Goal: Find specific page/section: Find specific page/section

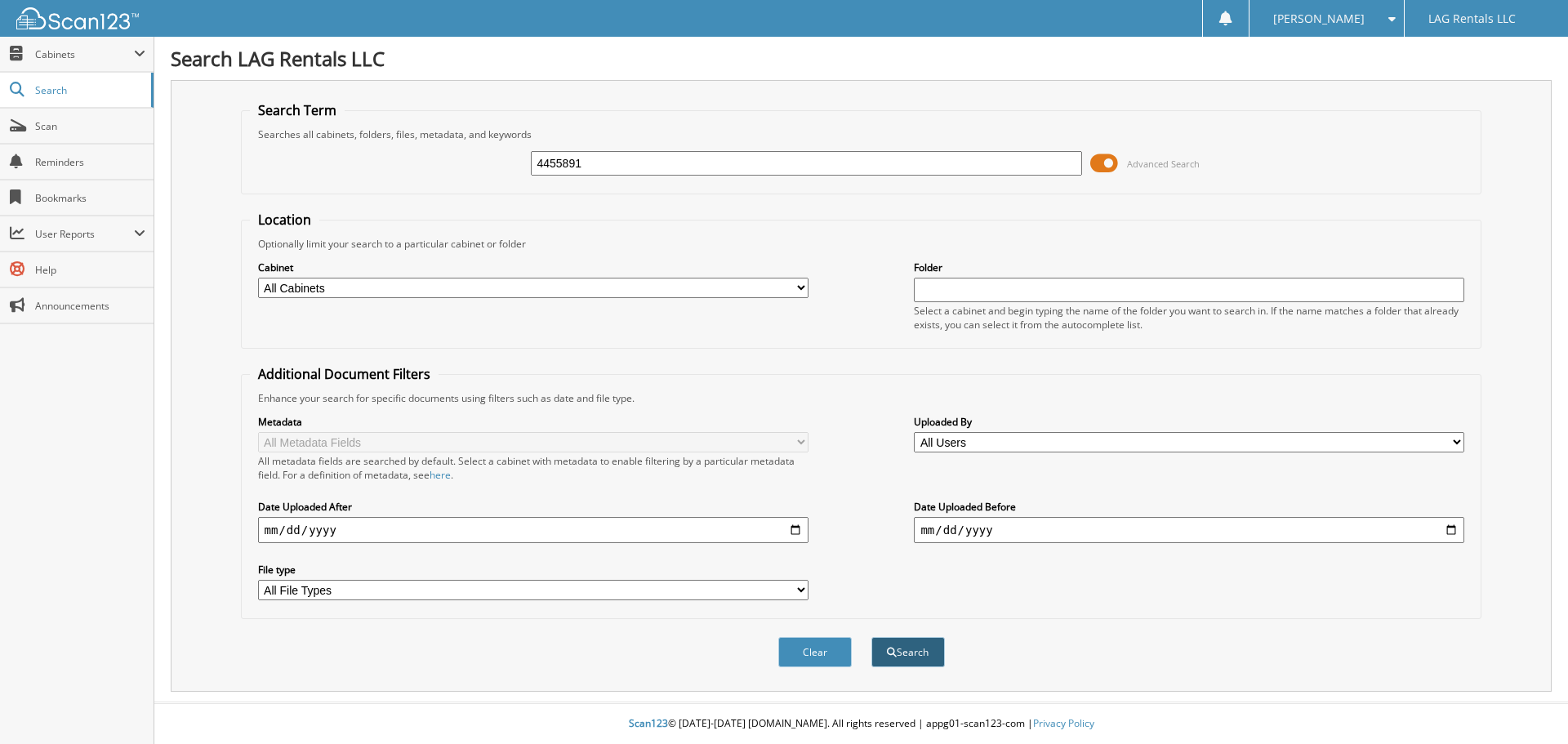
type input "4455891"
click at [934, 643] on button "Search" at bounding box center [908, 651] width 73 height 30
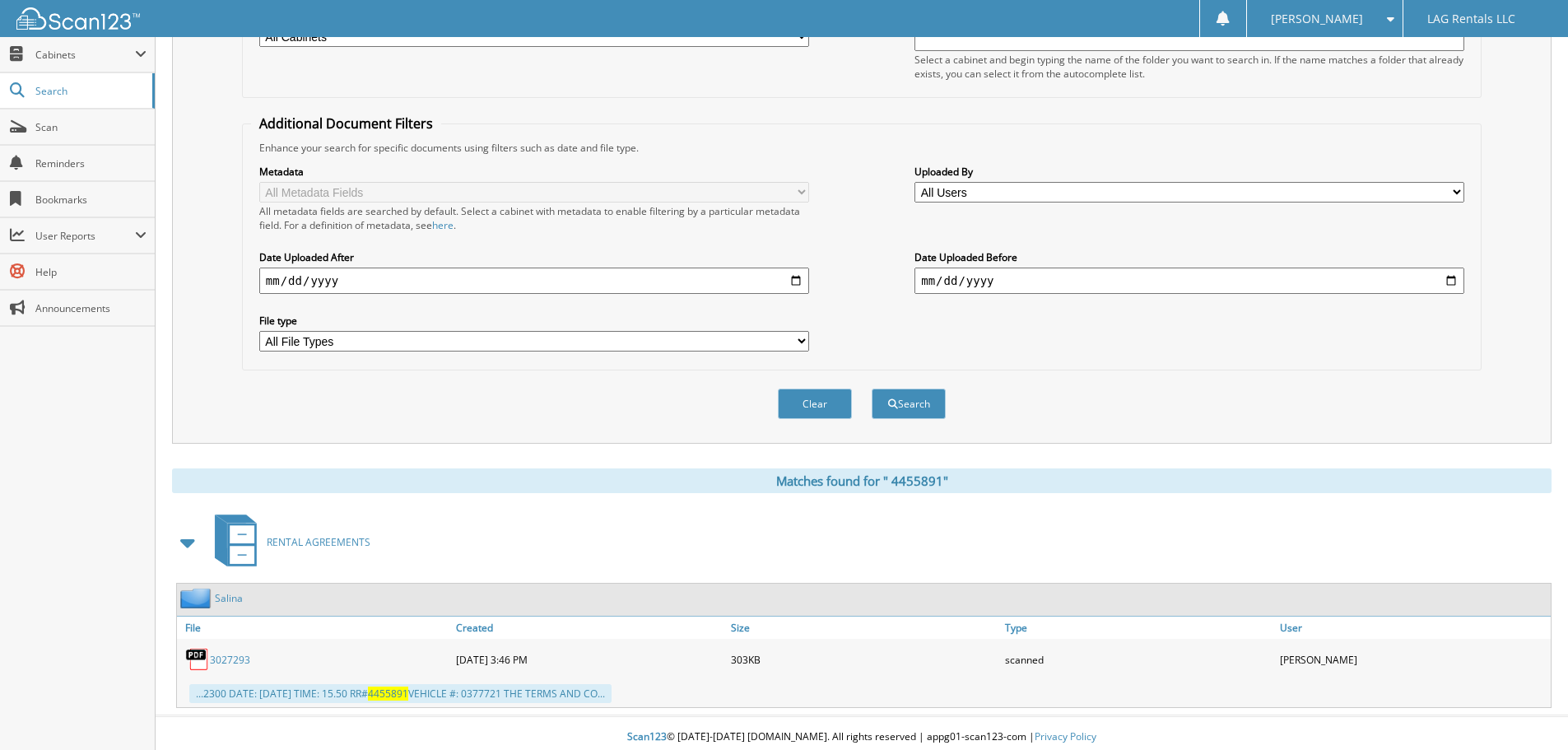
scroll to position [262, 0]
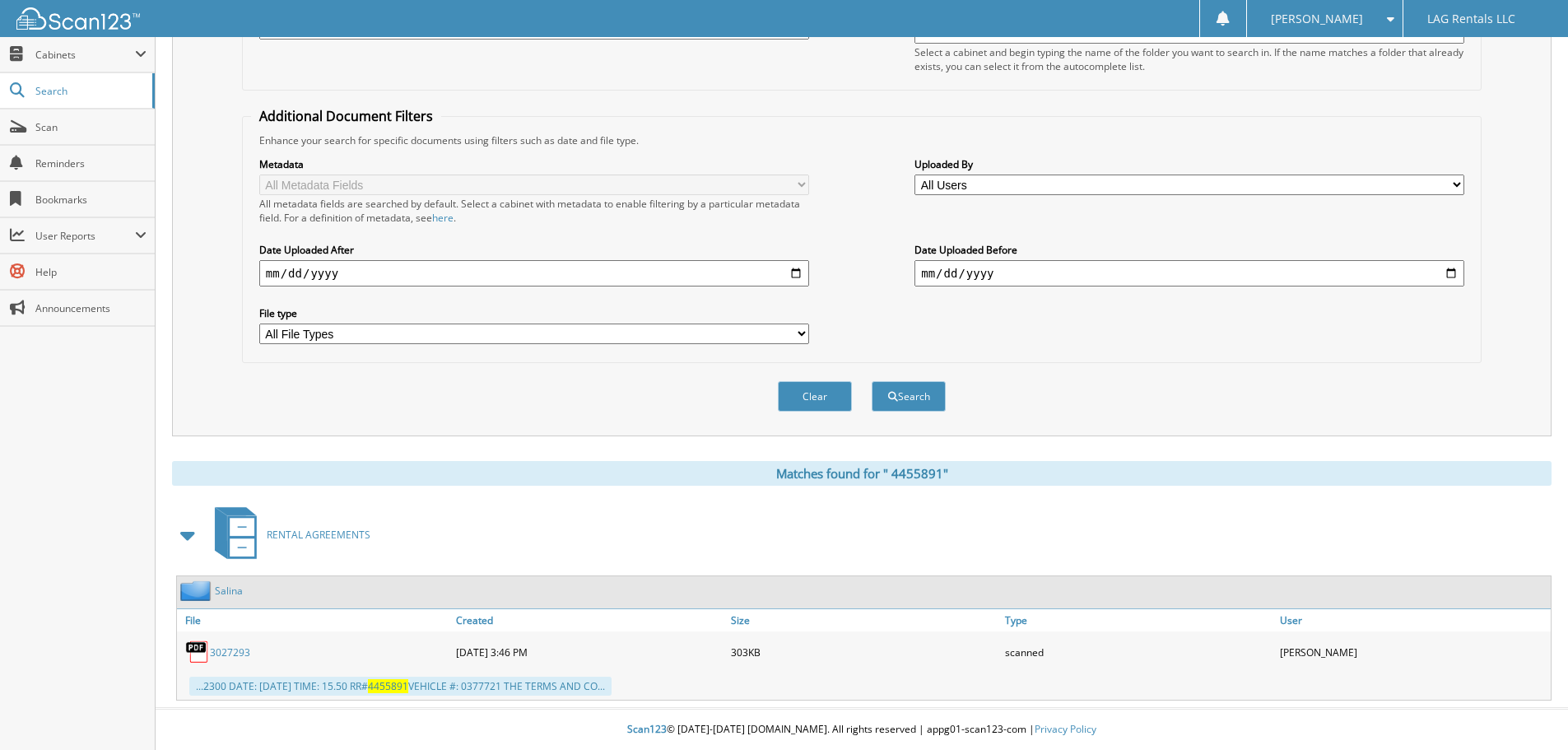
click at [219, 649] on link "3 0 2 7 2 9 3" at bounding box center [230, 652] width 41 height 14
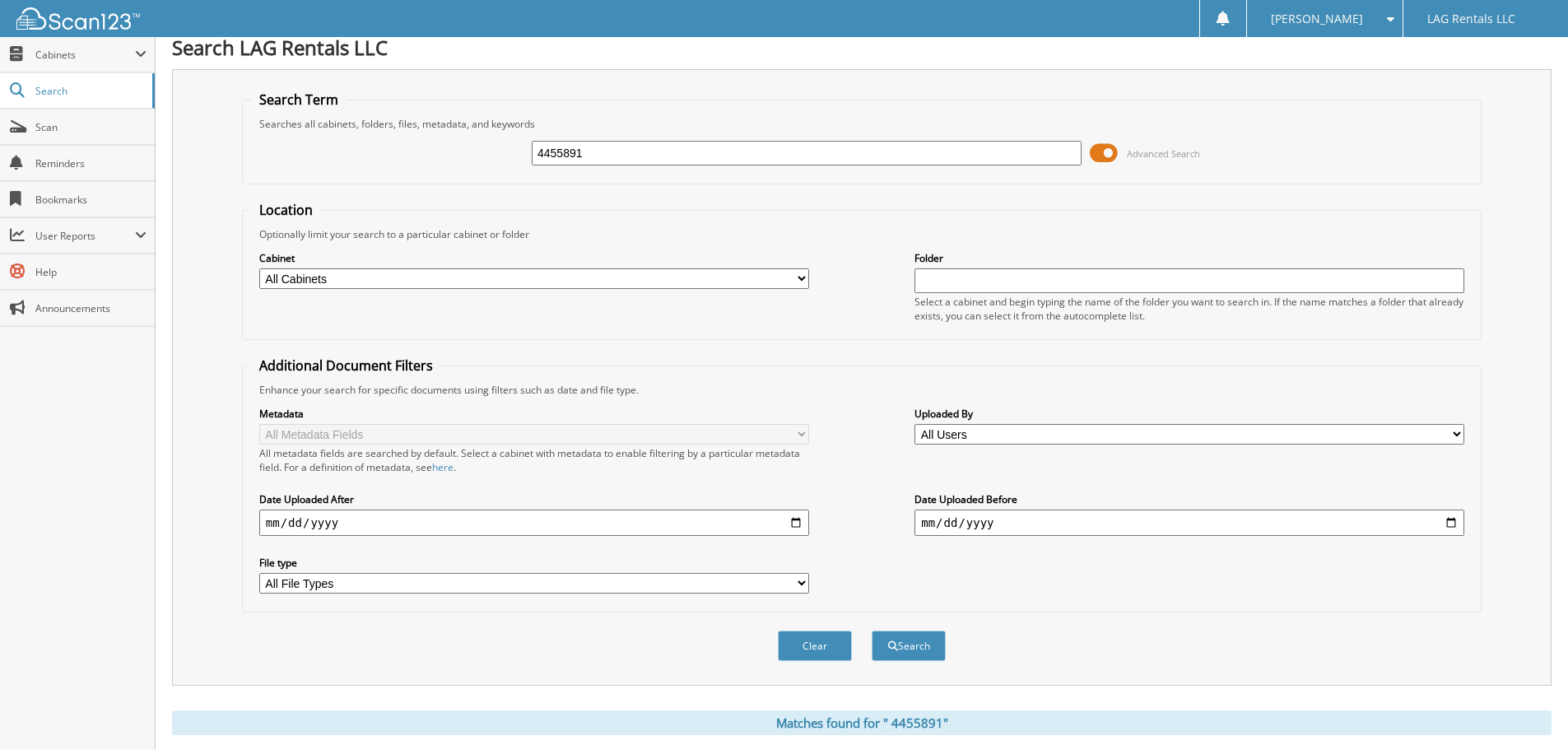
scroll to position [0, 0]
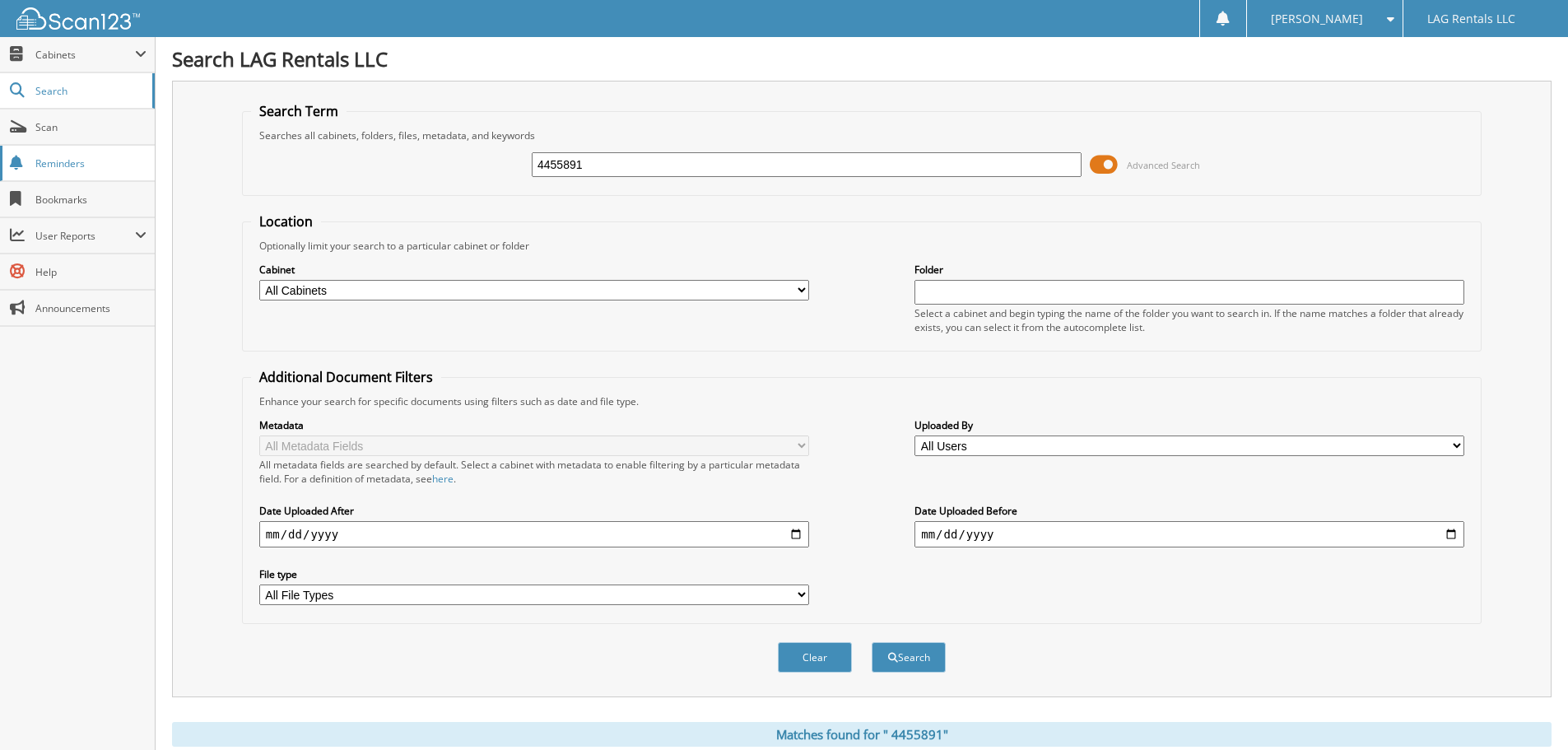
click at [63, 163] on span "Reminders" at bounding box center [91, 163] width 111 height 14
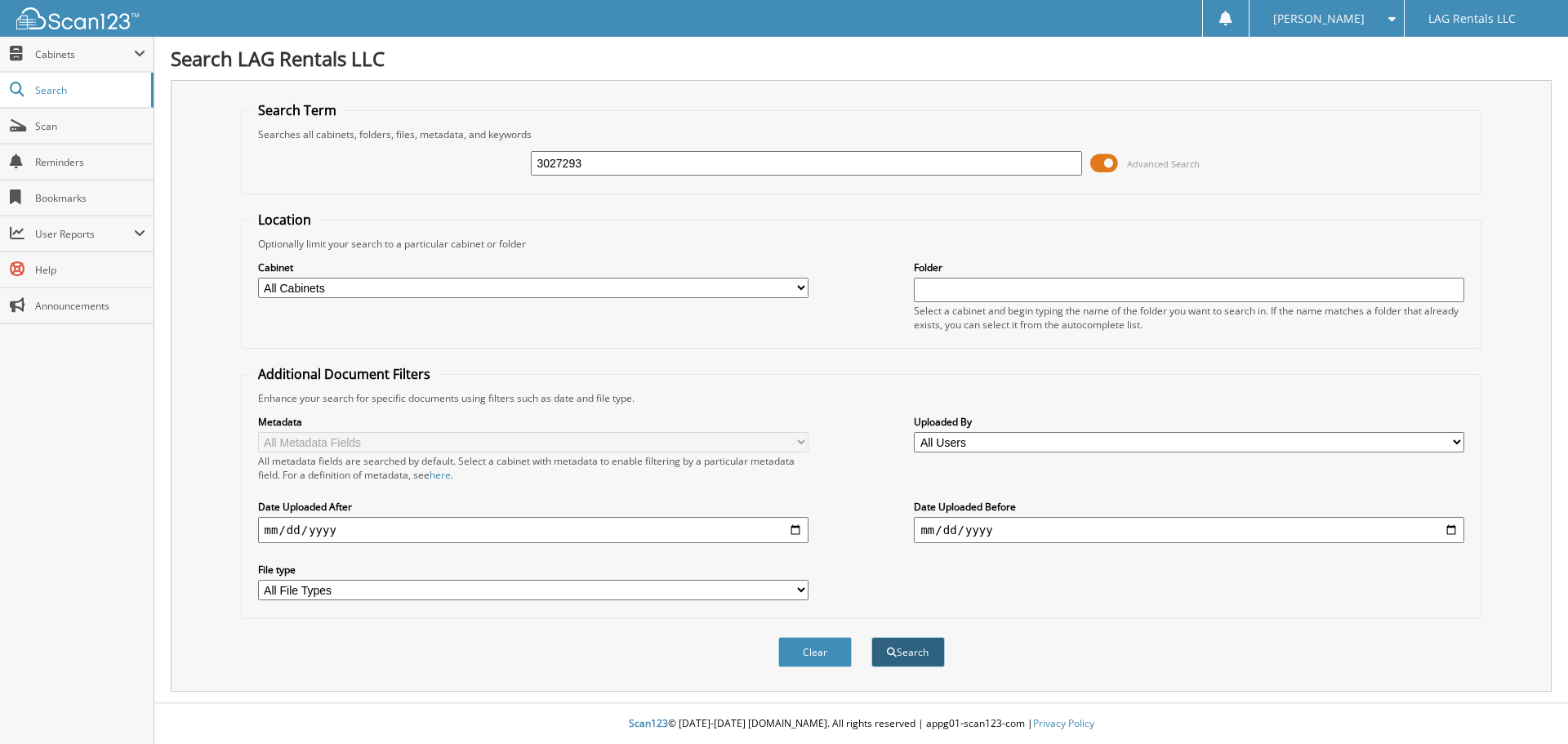
type input "3027293"
click at [906, 651] on button "Search" at bounding box center [908, 651] width 73 height 30
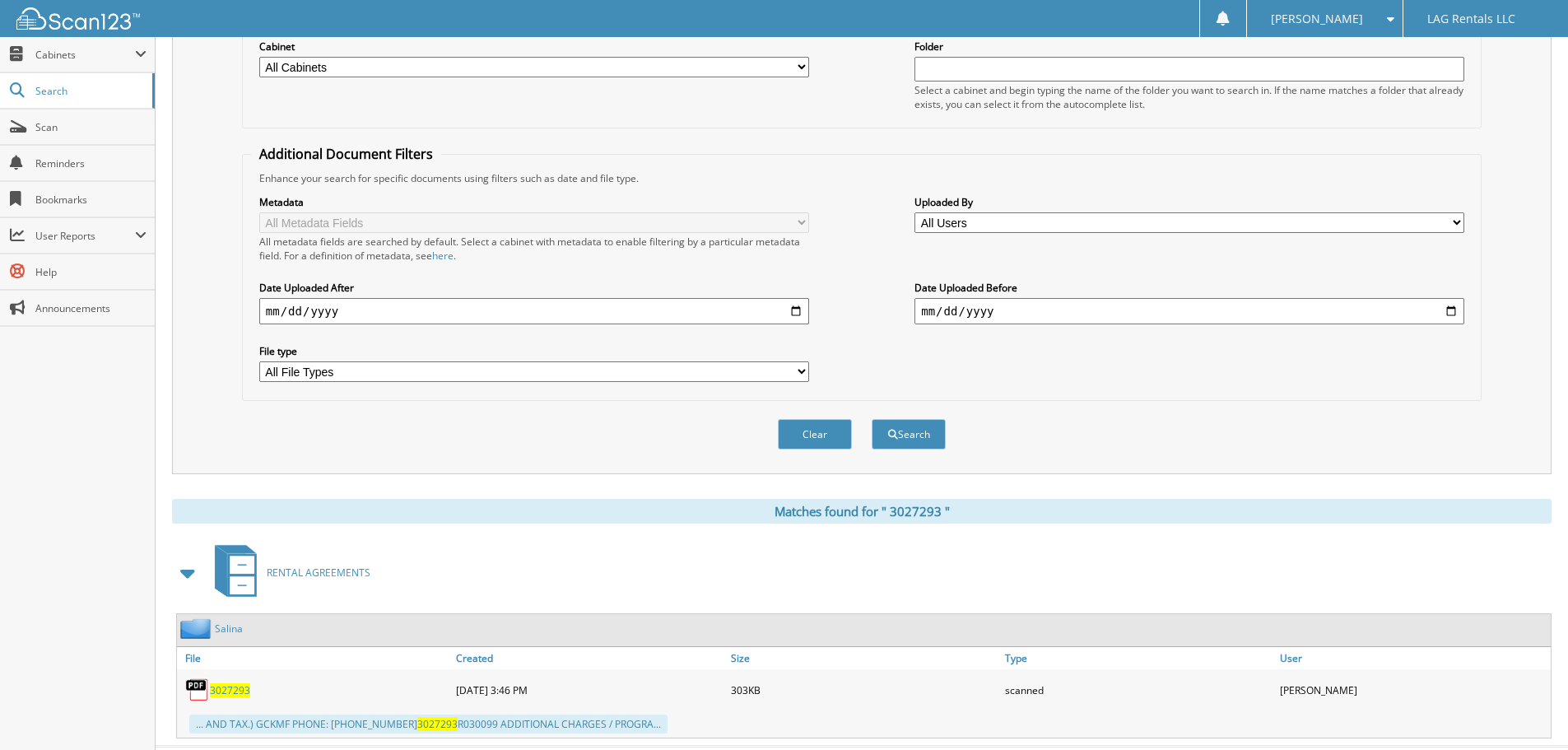
scroll to position [247, 0]
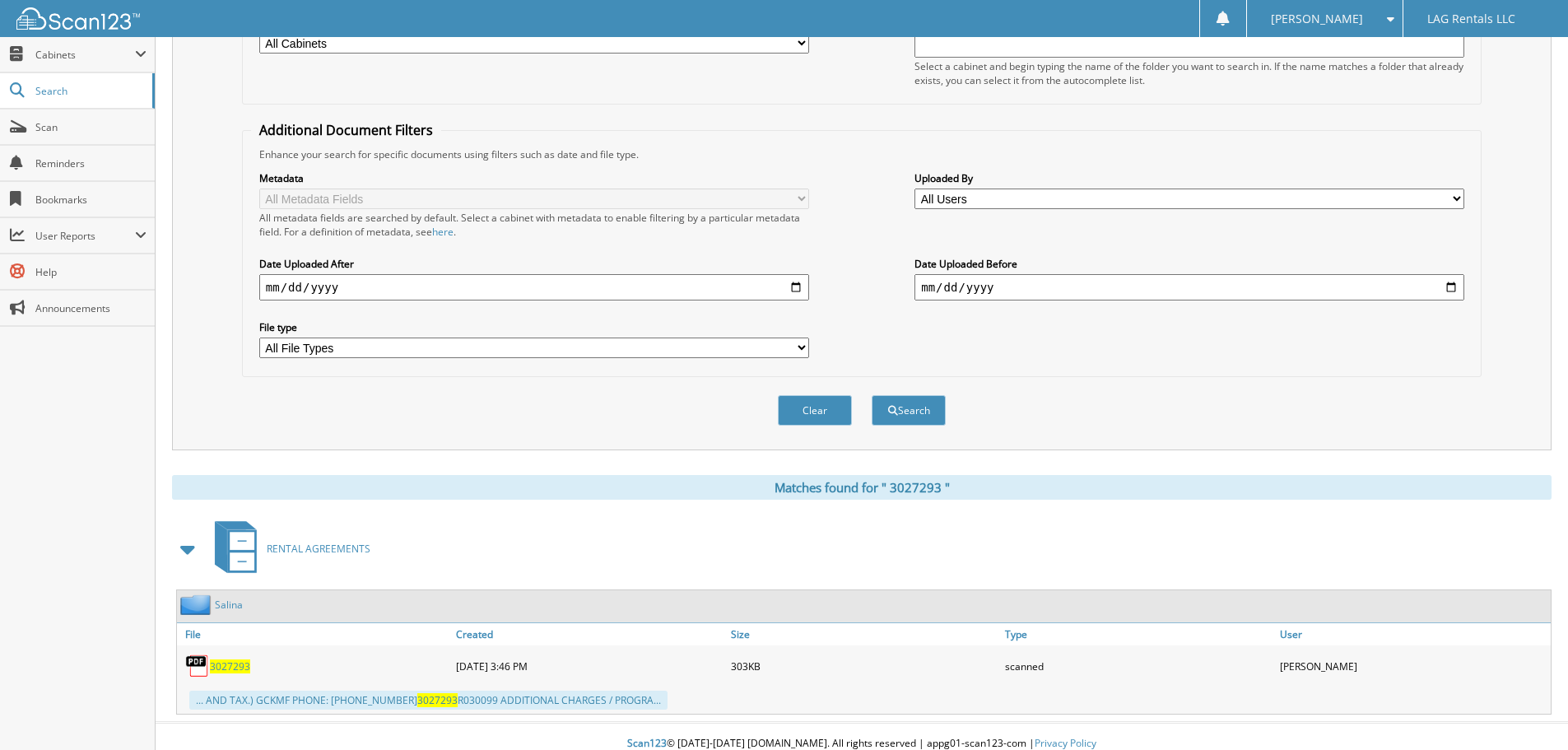
click at [223, 668] on span "3 0 2 7 2 9 3" at bounding box center [230, 666] width 41 height 14
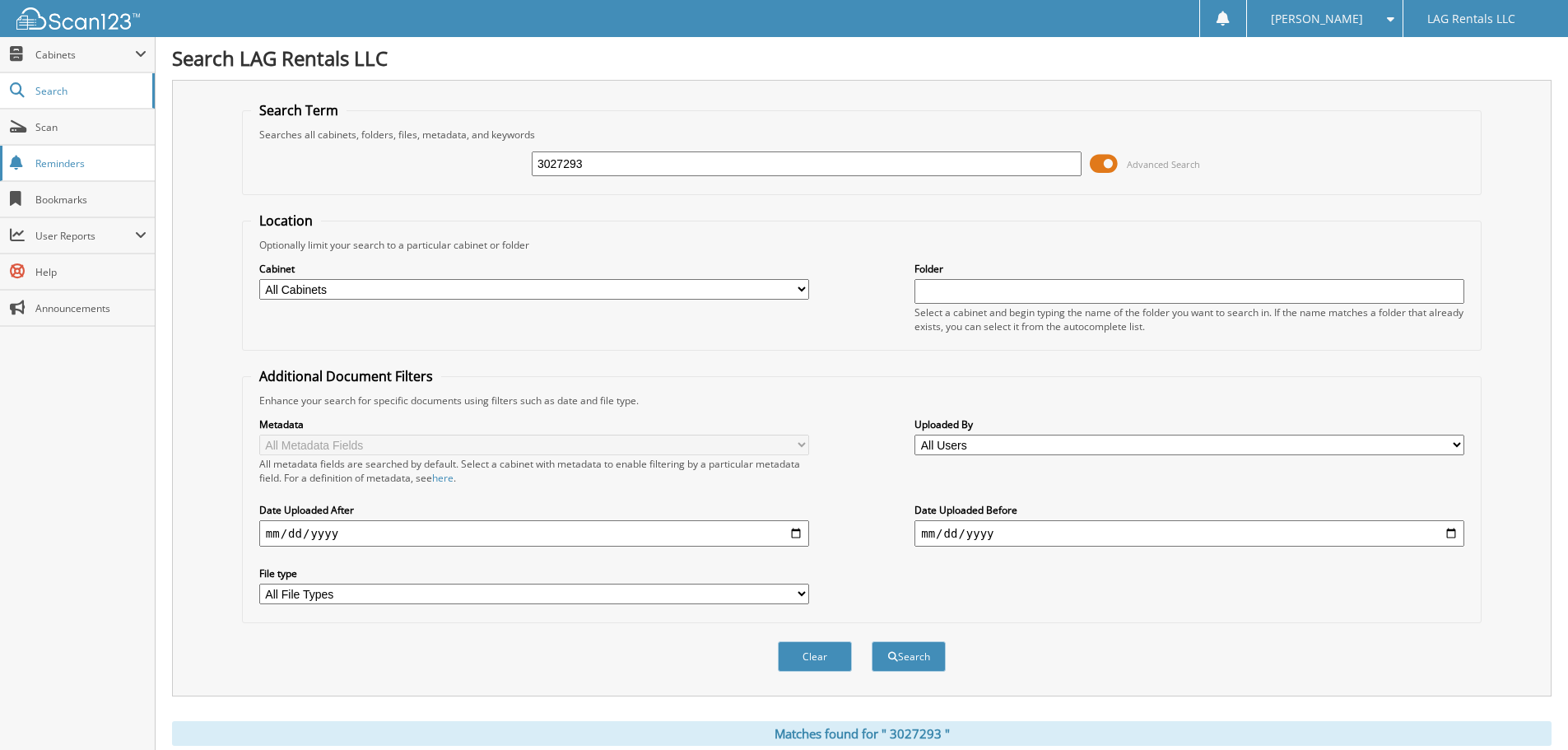
scroll to position [0, 0]
click at [69, 121] on span "Scan" at bounding box center [91, 127] width 111 height 14
